Goal: Find contact information: Find contact information

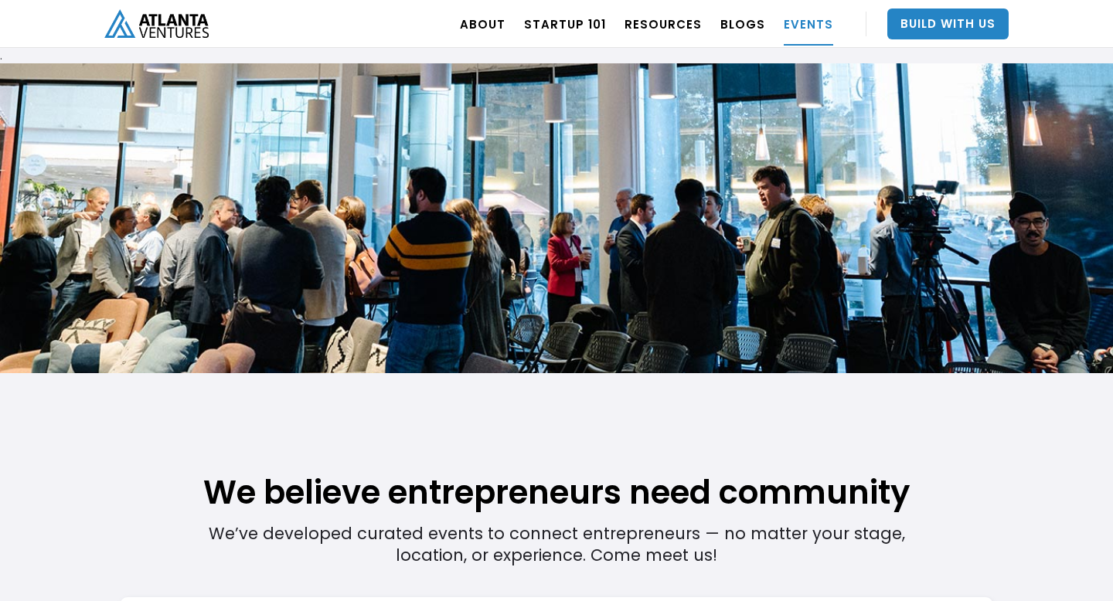
click at [660, 431] on h1 "We believe entrepreneurs need community" at bounding box center [556, 453] width 873 height 121
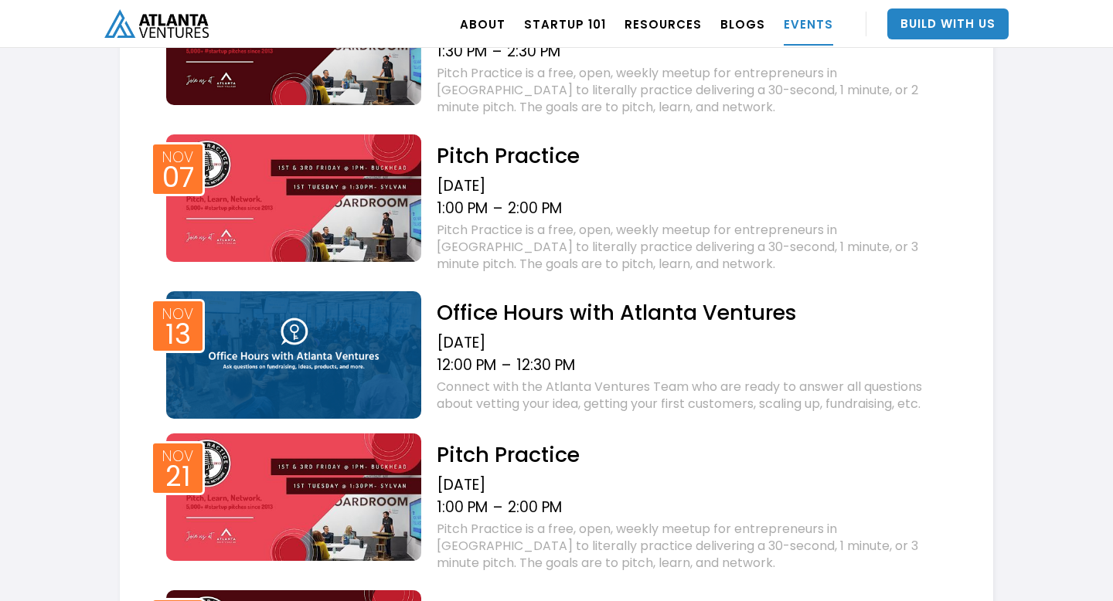
scroll to position [1638, 0]
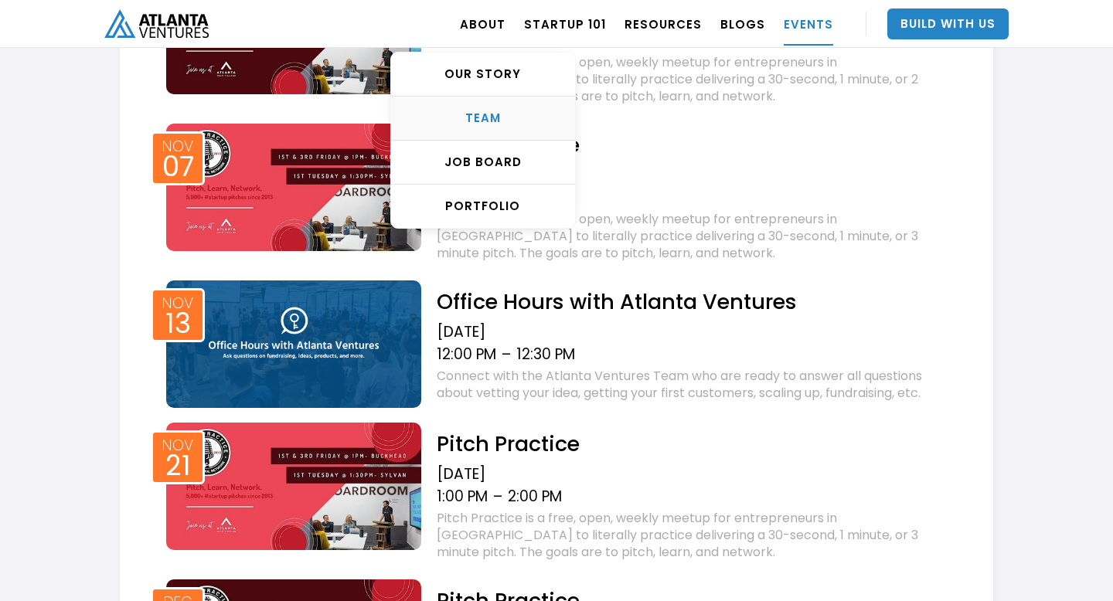
click at [494, 119] on div "TEAM" at bounding box center [483, 117] width 184 height 15
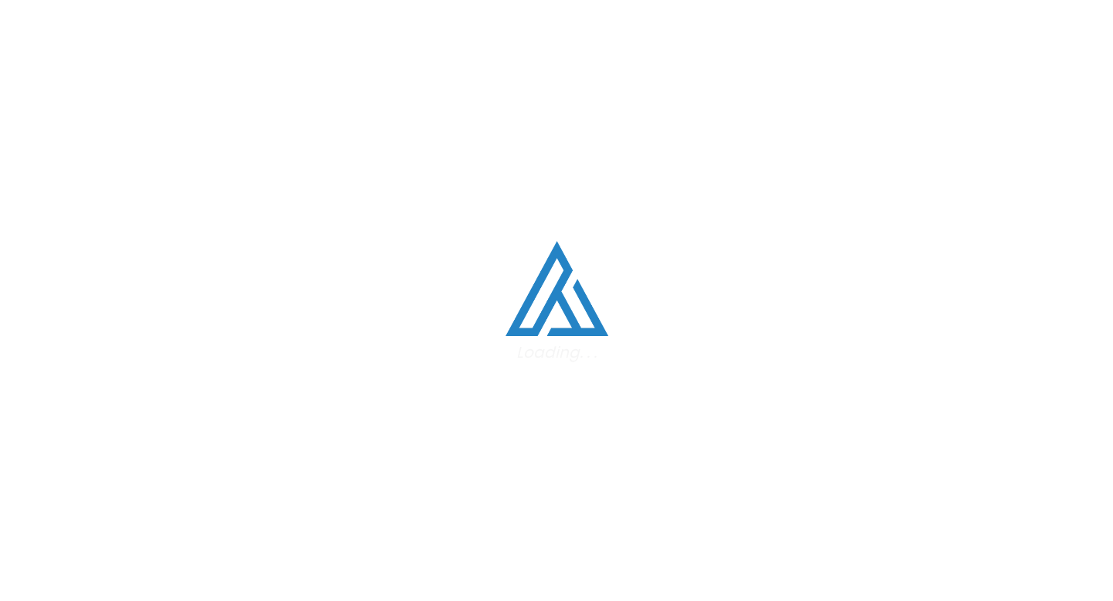
scroll to position [1946, 0]
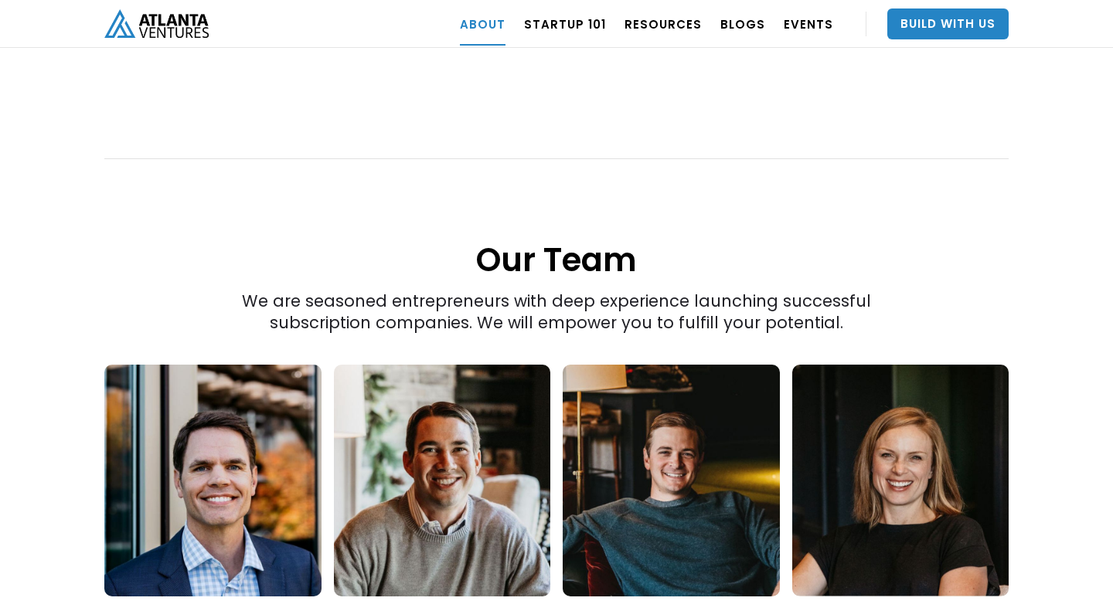
click at [1030, 406] on div "“The best thing we do is create more successful startups. The more breakout bus…" at bounding box center [556, 251] width 950 height 1485
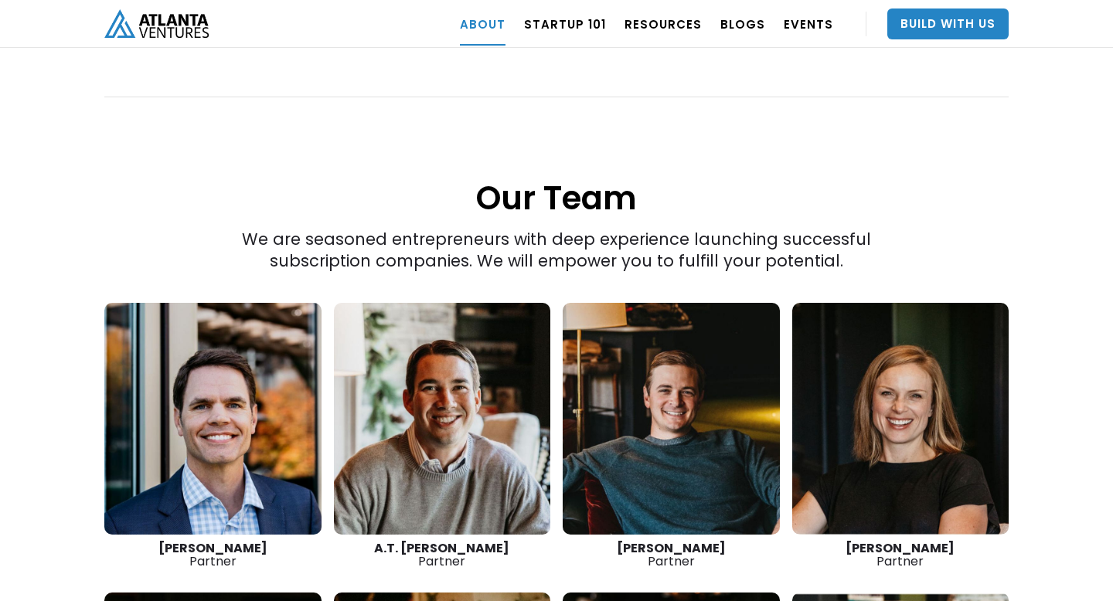
click at [946, 457] on link at bounding box center [900, 419] width 217 height 232
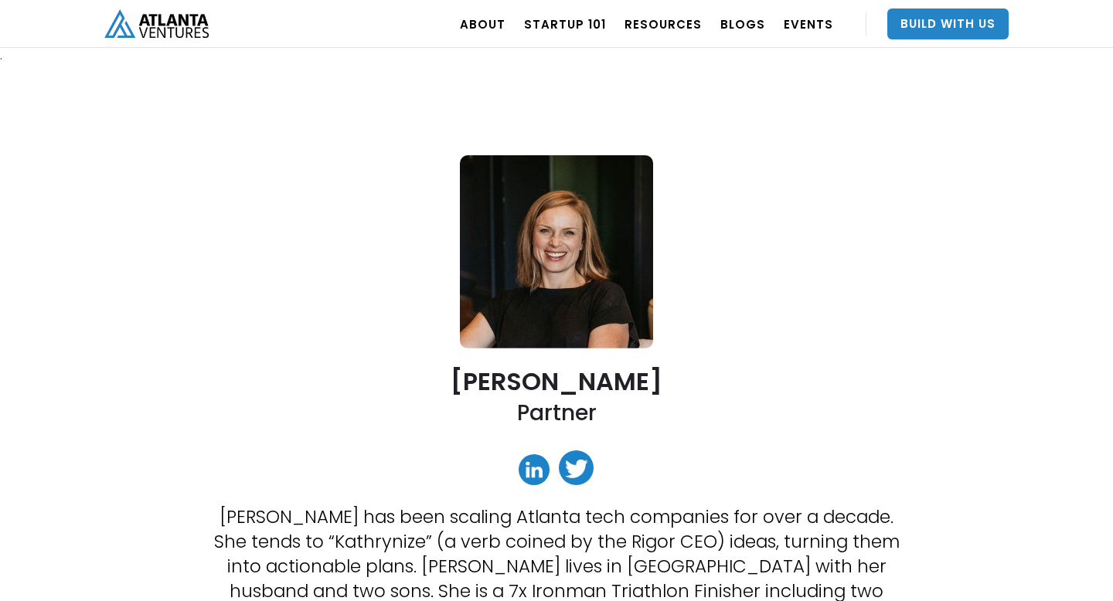
click at [529, 469] on link at bounding box center [533, 469] width 31 height 31
